Goal: Communication & Community: Answer question/provide support

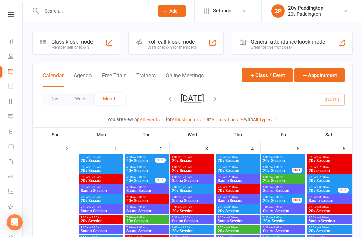
click at [86, 69] on div "Calendar Agenda Free Trials Trainers Online Meetings Class / Event Appointment" at bounding box center [192, 75] width 320 height 24
click at [83, 75] on button "Agenda" at bounding box center [83, 79] width 18 height 14
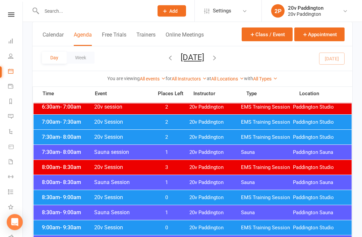
scroll to position [70, 0]
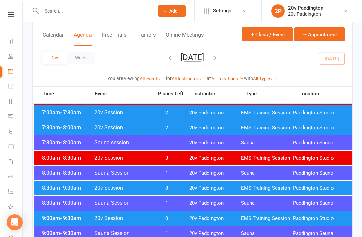
click at [260, 185] on span "EMS Training Session" at bounding box center [267, 188] width 52 height 6
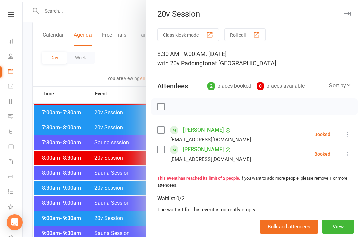
click at [45, 201] on div at bounding box center [192, 118] width 339 height 237
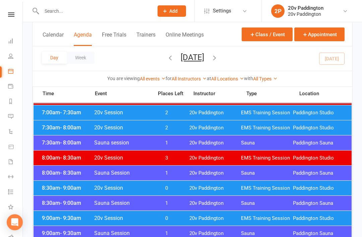
click at [63, 223] on div "9:00am - 9:30am 20v Session 0 20v Paddington EMS Training Session Paddington St…" at bounding box center [192, 218] width 318 height 15
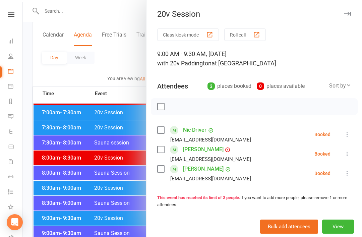
click at [63, 197] on div at bounding box center [192, 118] width 339 height 237
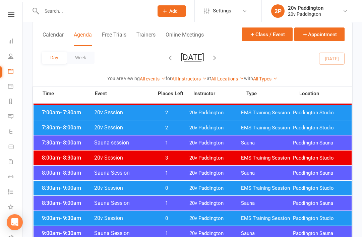
scroll to position [0, 0]
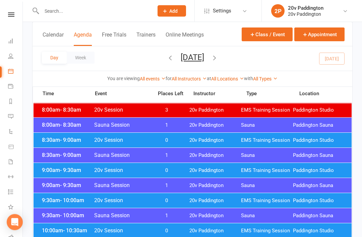
click at [84, 197] on div "9:30am - 10:00am 20v Session 0 20v Paddington EMS Training Session Paddington S…" at bounding box center [192, 200] width 318 height 15
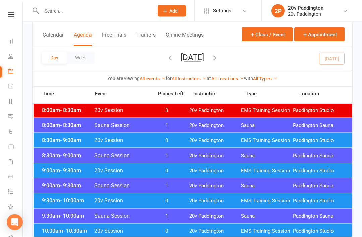
scroll to position [118, 0]
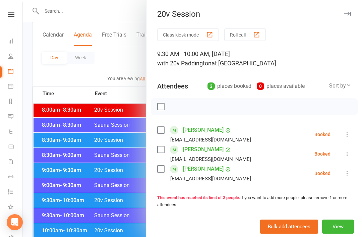
click at [61, 159] on div at bounding box center [192, 118] width 339 height 237
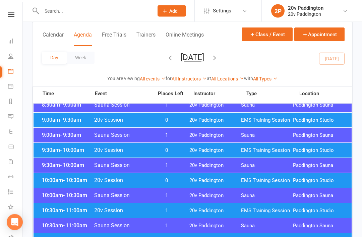
scroll to position [166, 0]
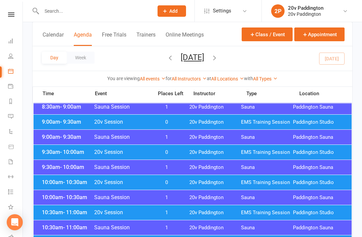
click at [73, 186] on div "10:00am - 10:30am 20v Session 0 20v Paddington EMS Training Session Paddington …" at bounding box center [192, 182] width 318 height 15
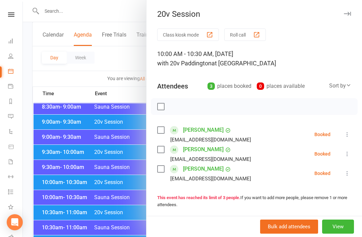
click at [43, 199] on div at bounding box center [192, 118] width 339 height 237
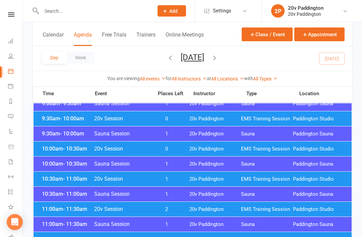
click at [64, 185] on div "10:30am - 11:00am 20v Session 1 20v Paddington EMS Training Session Paddington …" at bounding box center [192, 179] width 318 height 15
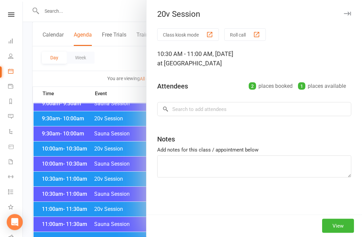
scroll to position [200, 0]
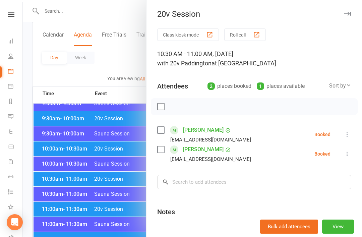
click at [49, 183] on div at bounding box center [192, 118] width 339 height 237
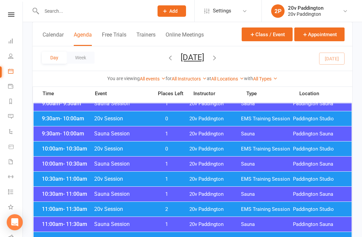
click at [71, 198] on div "10:30am - 11:00am Sauna Session 1 20v Paddington Sauna Paddington Sauna" at bounding box center [192, 194] width 318 height 15
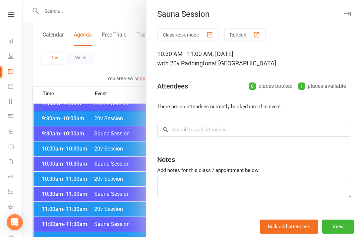
click at [68, 205] on div at bounding box center [192, 118] width 339 height 237
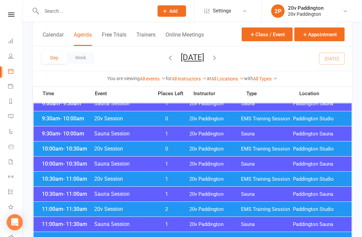
click at [71, 210] on span "- 11:30am" at bounding box center [75, 209] width 24 height 6
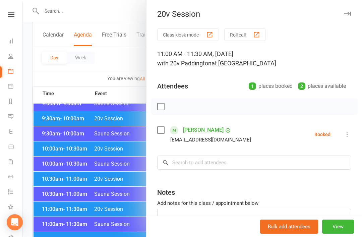
click at [57, 176] on div at bounding box center [192, 118] width 339 height 237
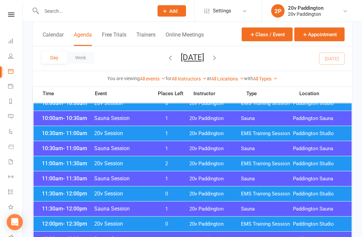
click at [65, 197] on div "11:30am - 12:00pm 20v Session 0 20v Paddington EMS Training Session Paddington …" at bounding box center [192, 194] width 318 height 15
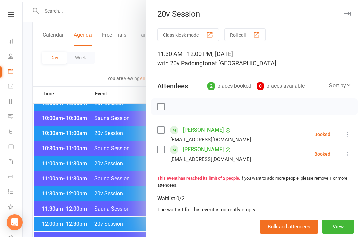
click at [72, 183] on div at bounding box center [192, 118] width 339 height 237
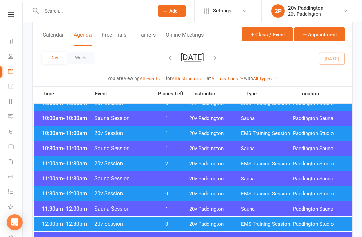
click at [72, 228] on div "12:00pm - 12:30pm 20v Session 0 20v Paddington EMS Training Session Paddington …" at bounding box center [192, 223] width 318 height 15
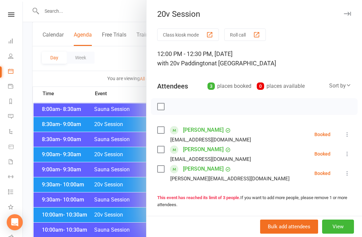
scroll to position [0, 0]
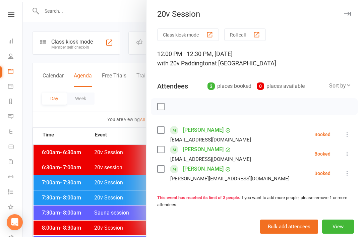
click at [88, 198] on div at bounding box center [192, 118] width 339 height 237
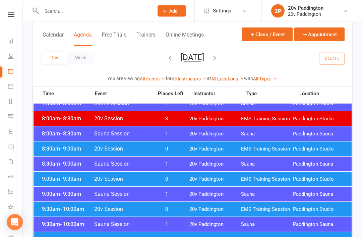
click at [274, 148] on span "EMS Training Session" at bounding box center [267, 149] width 52 height 6
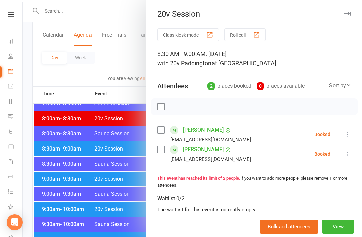
click at [357, 157] on div "Class kiosk mode Roll call 8:30 AM - 9:00 AM, Saturday, September, 13, 2025 wit…" at bounding box center [253, 179] width 215 height 303
click at [351, 150] on button at bounding box center [347, 154] width 8 height 8
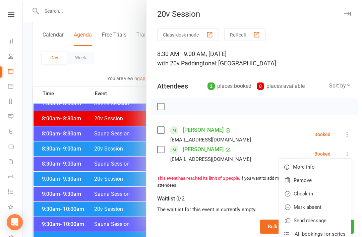
click at [320, 207] on link "Mark absent" at bounding box center [315, 206] width 72 height 13
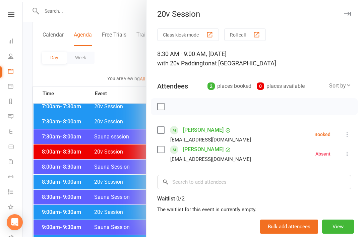
scroll to position [0, 0]
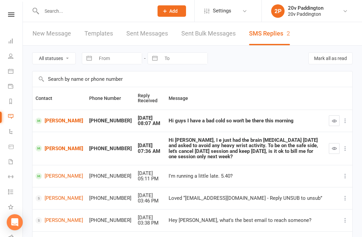
click at [329, 119] on button "button" at bounding box center [334, 120] width 11 height 11
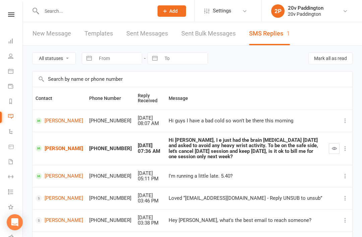
click at [55, 124] on link "Louise Shepherd" at bounding box center [60, 121] width 48 height 6
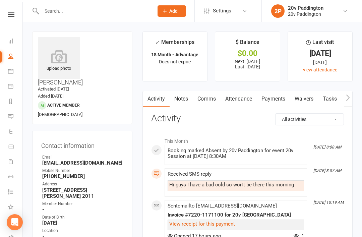
click at [212, 92] on link "Comms" at bounding box center [207, 98] width 28 height 15
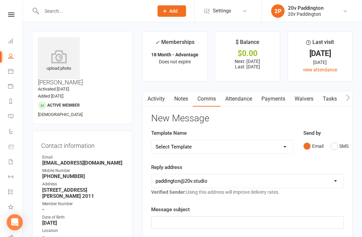
click at [327, 130] on div "Send by Email SMS" at bounding box center [323, 140] width 41 height 23
click at [332, 152] on div "Send by Email SMS" at bounding box center [323, 145] width 51 height 33
click at [246, 209] on div "Message subject ﻿" at bounding box center [247, 216] width 193 height 23
click at [334, 147] on button "SMS" at bounding box center [339, 146] width 18 height 13
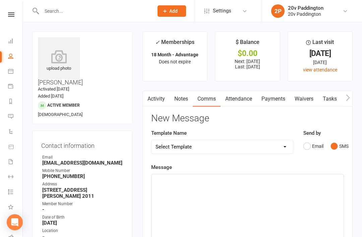
click at [275, 200] on div "﻿" at bounding box center [247, 224] width 192 height 100
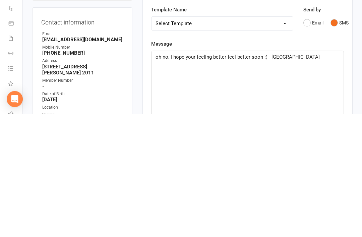
click at [343, 174] on div "oh no, I hope your feeling better feel better soon :) - Zac" at bounding box center [247, 224] width 192 height 100
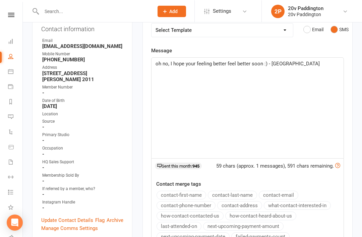
click at [262, 64] on span "oh no, I hope your feeling better feel better soon :) - Zac" at bounding box center [237, 63] width 164 height 6
click at [154, 64] on div "oh no, I hope your feeling better feel better soon! See you next week:) - Zac" at bounding box center [247, 108] width 192 height 100
click at [152, 65] on div "oh no, I hope your feeling better feel better soon! See you next week:) - Zac" at bounding box center [247, 108] width 192 height 100
click at [339, 66] on p "Oh no, I hope your feeling better feel better soon! See you next week:) - Zac" at bounding box center [247, 68] width 184 height 16
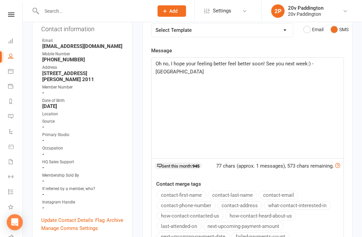
click at [350, 101] on div "Activity Notes Comms Attendance Payments Waivers Tasks Automations Workouts Ass…" at bounding box center [247, 152] width 210 height 356
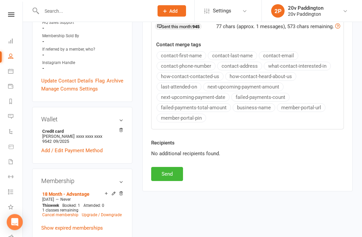
click at [162, 184] on div "Activity Notes Comms Attendance Payments Waivers Tasks Automations Workouts Ass…" at bounding box center [247, 13] width 210 height 356
click at [170, 175] on button "Send" at bounding box center [167, 174] width 32 height 14
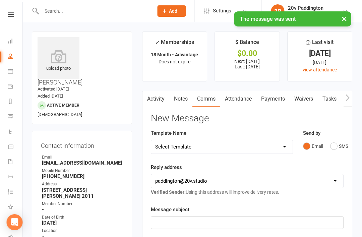
scroll to position [0, 110]
click at [16, 116] on link "Messages 1" at bounding box center [15, 117] width 15 height 15
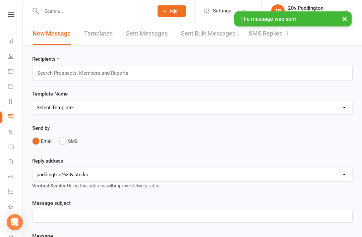
click at [283, 33] on link "SMS Replies 1" at bounding box center [269, 33] width 40 height 23
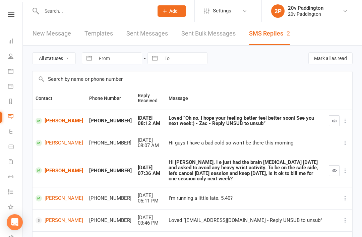
click at [338, 123] on button "button" at bounding box center [334, 120] width 11 height 11
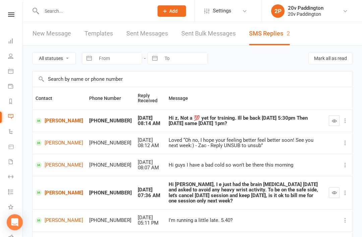
click at [56, 120] on link "Giselle Vieira" at bounding box center [60, 121] width 48 height 6
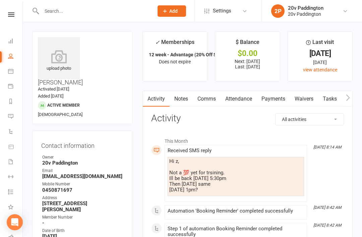
click at [12, 116] on icon at bounding box center [10, 116] width 5 height 5
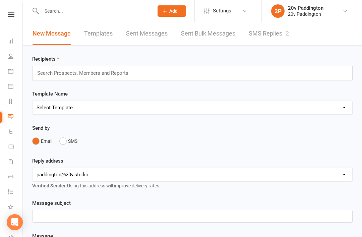
click at [270, 36] on link "SMS Replies 2" at bounding box center [269, 33] width 40 height 23
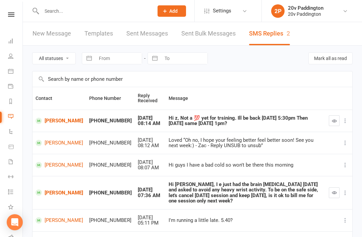
click at [46, 124] on link "Giselle Vieira" at bounding box center [60, 121] width 48 height 6
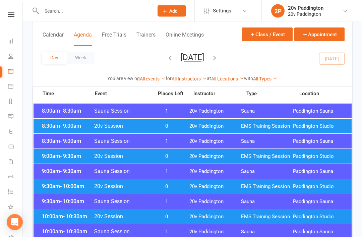
click at [271, 127] on span "EMS Training Session" at bounding box center [267, 126] width 52 height 6
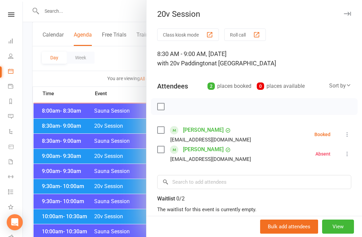
click at [116, 229] on div at bounding box center [192, 118] width 339 height 237
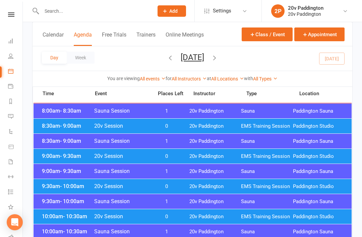
click at [202, 154] on span "20v Paddington" at bounding box center [215, 156] width 52 height 6
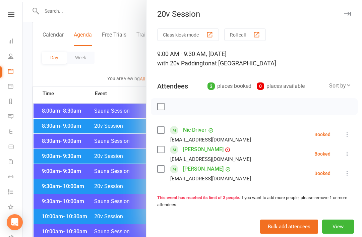
click at [113, 221] on div at bounding box center [192, 118] width 339 height 237
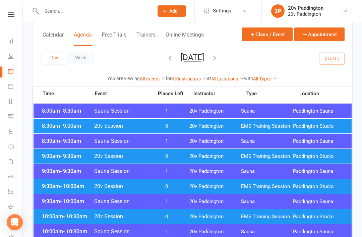
click at [191, 157] on span "20v Paddington" at bounding box center [215, 156] width 52 height 6
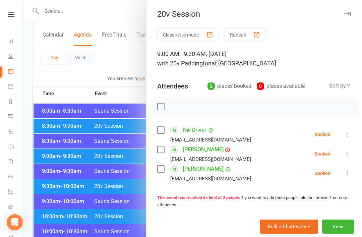
click at [113, 226] on div at bounding box center [192, 118] width 339 height 237
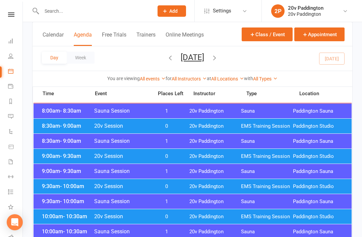
click at [171, 189] on span "0" at bounding box center [166, 186] width 35 height 6
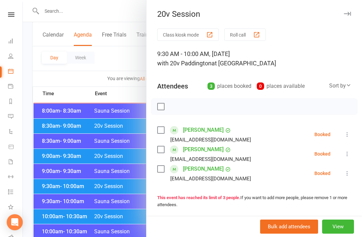
click at [121, 236] on div at bounding box center [192, 118] width 339 height 237
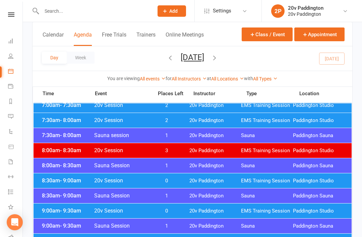
scroll to position [0, 0]
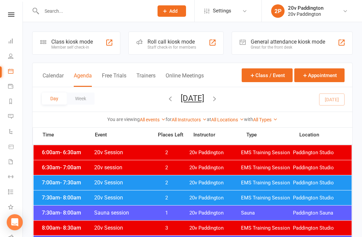
click at [204, 101] on button "[DATE]" at bounding box center [192, 97] width 23 height 9
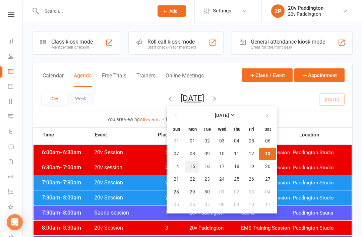
click at [185, 167] on button "15" at bounding box center [192, 166] width 14 height 12
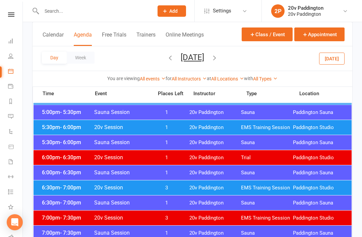
scroll to position [667, 0]
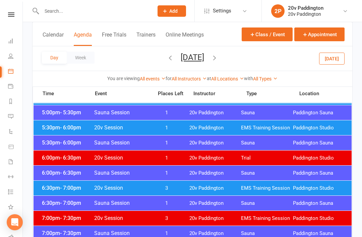
click at [54, 134] on div "5:30pm - 6:00pm 20v Session 1 20v Paddington EMS Training Session [GEOGRAPHIC_D…" at bounding box center [192, 127] width 318 height 15
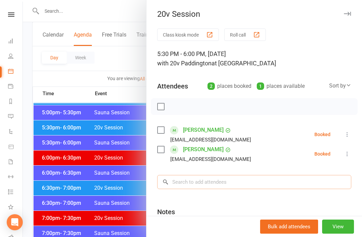
click at [283, 184] on input "search" at bounding box center [254, 182] width 194 height 14
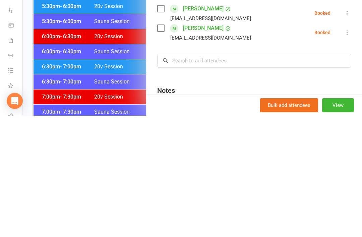
click at [42, 96] on div at bounding box center [192, 118] width 339 height 237
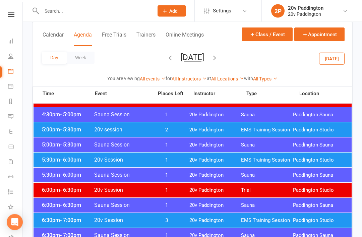
scroll to position [613, 0]
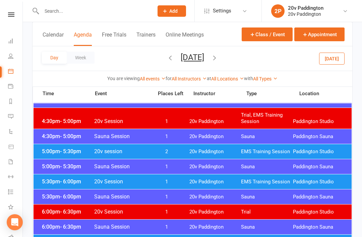
click at [331, 64] on button "[DATE]" at bounding box center [331, 58] width 25 height 12
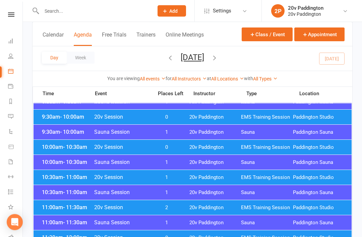
scroll to position [199, 0]
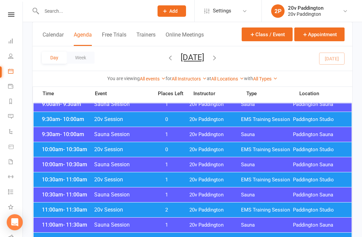
click at [221, 121] on span "20v Paddington" at bounding box center [215, 119] width 52 height 6
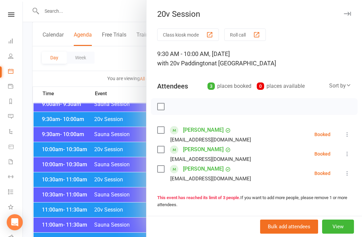
click at [101, 175] on div at bounding box center [192, 118] width 339 height 237
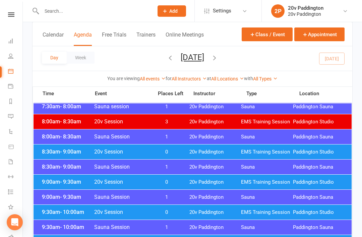
scroll to position [106, 0]
